Goal: Information Seeking & Learning: Learn about a topic

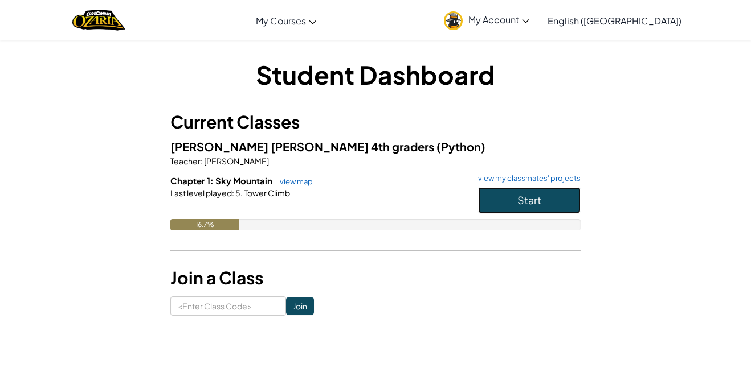
click at [544, 201] on button "Start" at bounding box center [529, 200] width 103 height 26
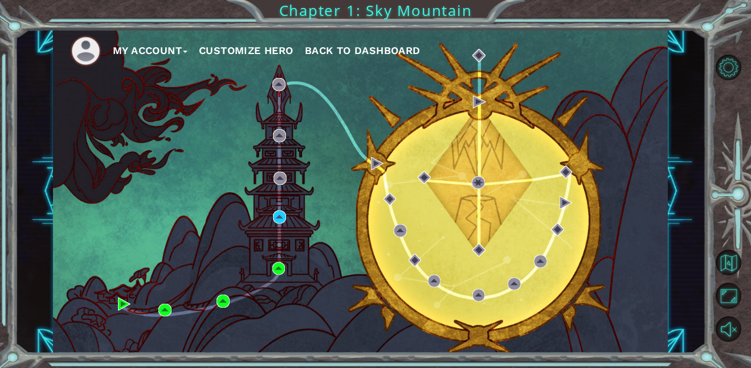
click at [298, 285] on div "My Account Customize Hero Back to Dashboard" at bounding box center [360, 192] width 615 height 324
click at [297, 285] on div "My Account Customize Hero Back to Dashboard" at bounding box center [360, 192] width 615 height 324
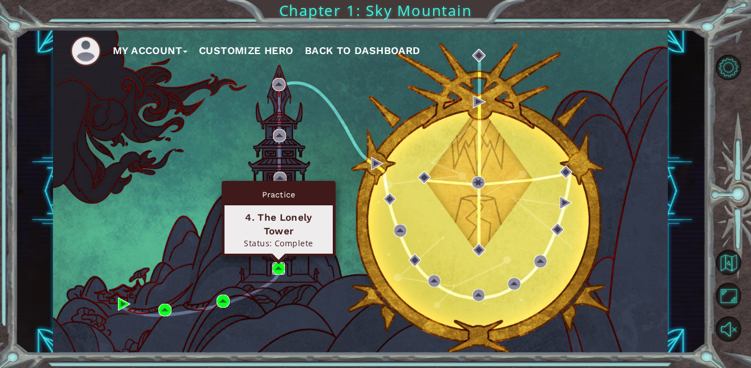
click at [284, 272] on img at bounding box center [278, 269] width 13 height 13
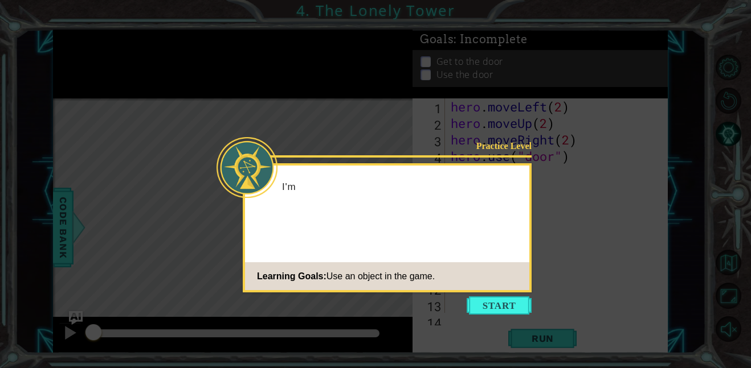
scroll to position [99, 0]
